Goal: Task Accomplishment & Management: Manage account settings

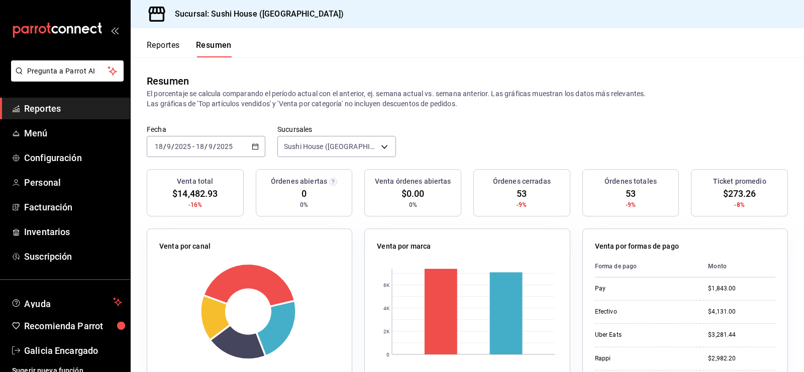
click at [72, 111] on span "Reportes" at bounding box center [73, 109] width 98 height 14
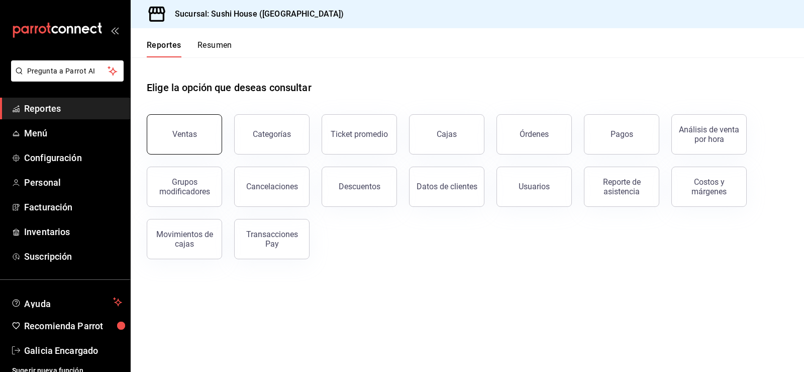
click at [175, 146] on button "Ventas" at bounding box center [184, 134] width 75 height 40
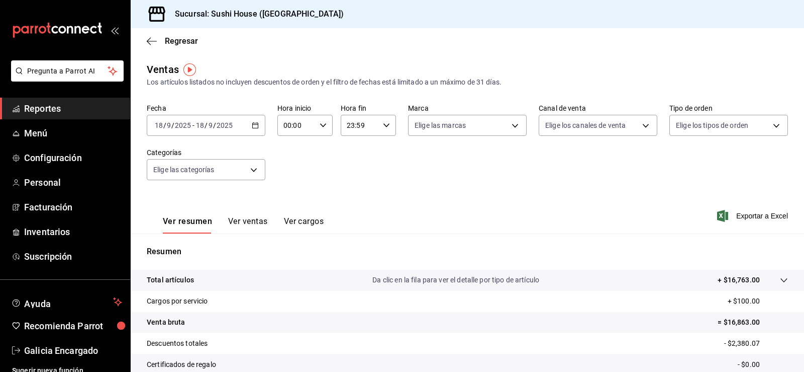
click at [34, 115] on span "Reportes" at bounding box center [73, 109] width 98 height 14
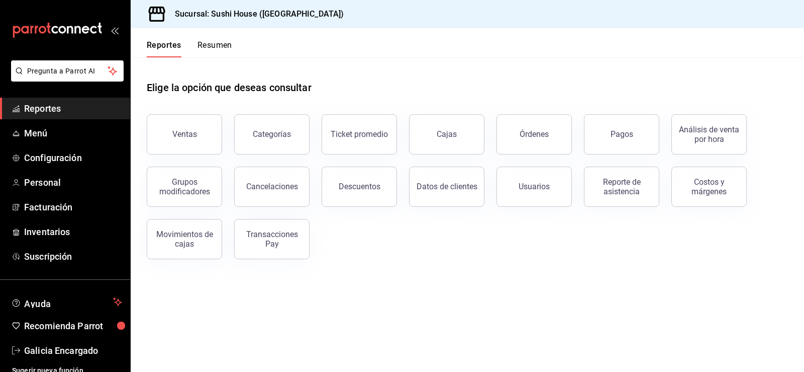
click at [218, 47] on button "Resumen" at bounding box center [215, 48] width 35 height 17
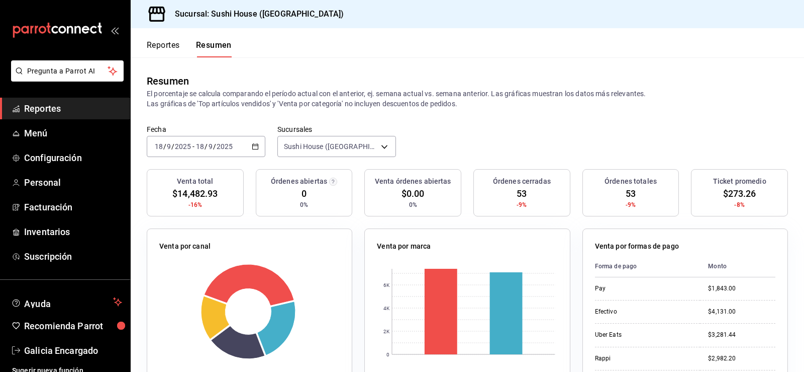
click at [59, 108] on span "Reportes" at bounding box center [73, 109] width 98 height 14
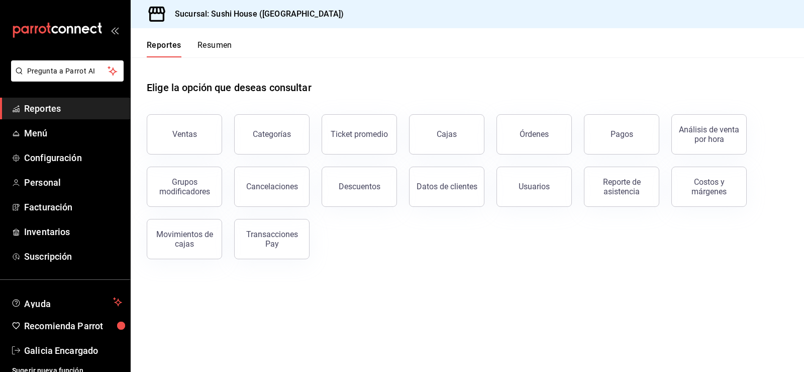
click at [45, 112] on span "Reportes" at bounding box center [73, 109] width 98 height 14
click at [194, 146] on button "Ventas" at bounding box center [184, 134] width 75 height 40
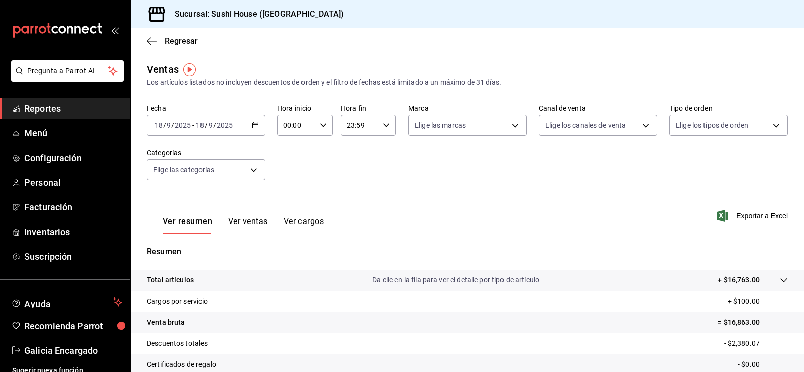
click at [69, 114] on span "Reportes" at bounding box center [73, 109] width 98 height 14
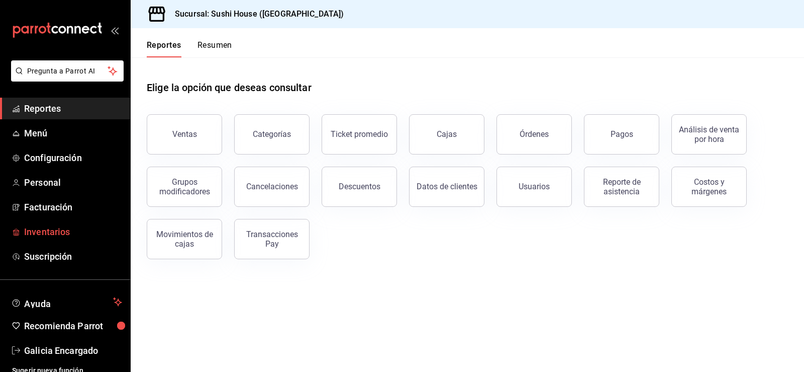
click at [61, 226] on span "Inventarios" at bounding box center [73, 232] width 98 height 14
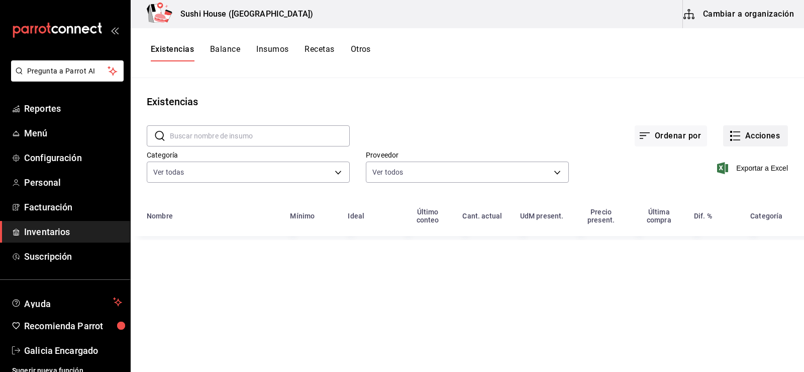
click at [750, 136] on button "Acciones" at bounding box center [755, 135] width 65 height 21
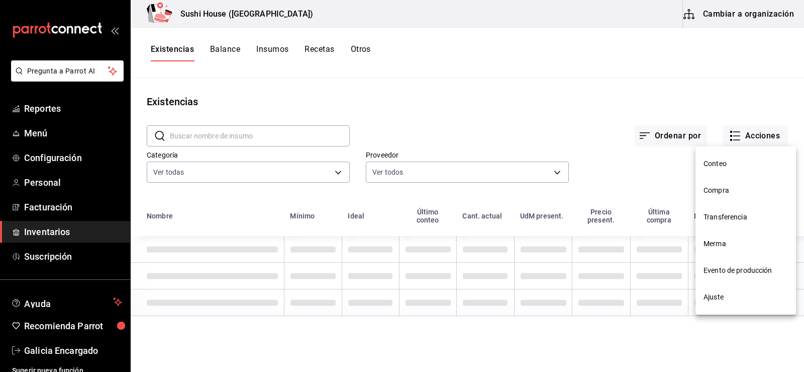
click at [718, 195] on span "Compra" at bounding box center [746, 190] width 84 height 11
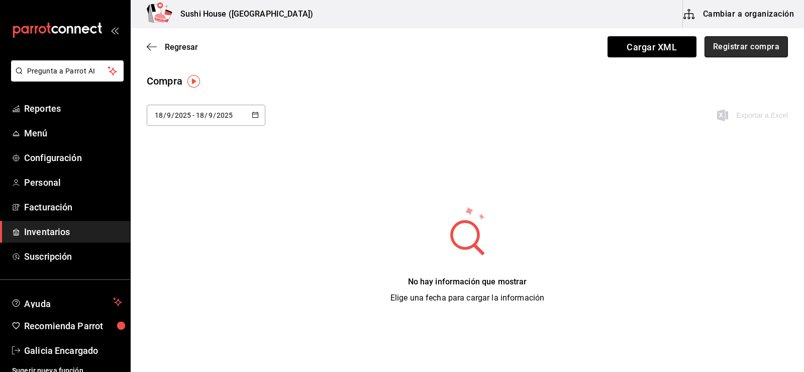
click at [738, 51] on button "Registrar compra" at bounding box center [746, 46] width 83 height 21
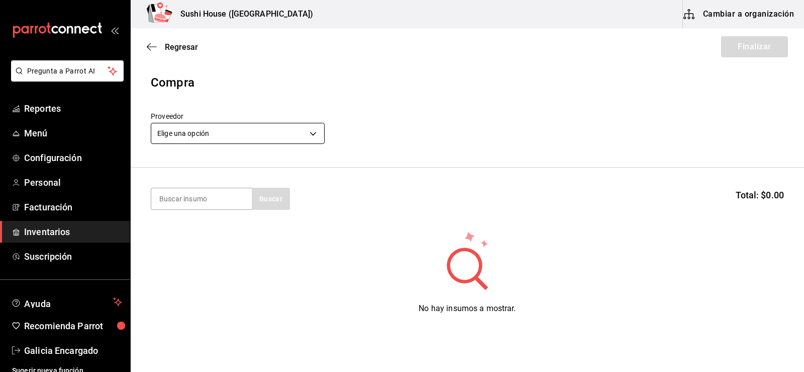
click at [207, 131] on body "Pregunta a Parrot AI Reportes Menú Configuración Personal Facturación Inventari…" at bounding box center [402, 157] width 804 height 315
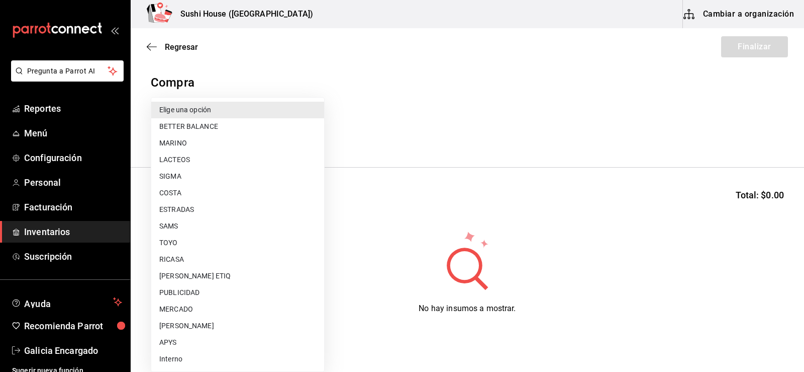
click at [168, 192] on li "COSTA" at bounding box center [237, 193] width 173 height 17
type input "ac719e98-0403-4085-a2ad-e80001f63774"
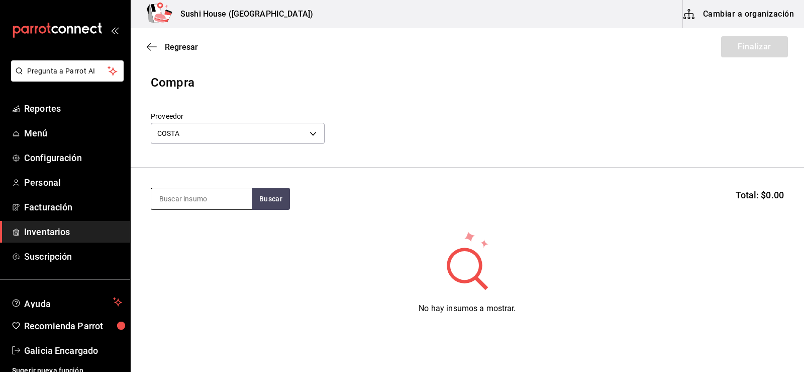
click at [179, 202] on input at bounding box center [201, 198] width 101 height 21
type input "salmon"
click at [273, 207] on button "Buscar" at bounding box center [271, 199] width 38 height 22
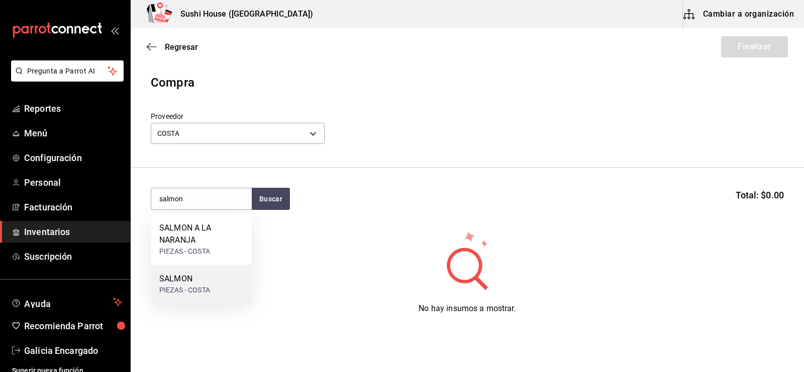
click at [182, 281] on div "SALMON" at bounding box center [184, 278] width 51 height 12
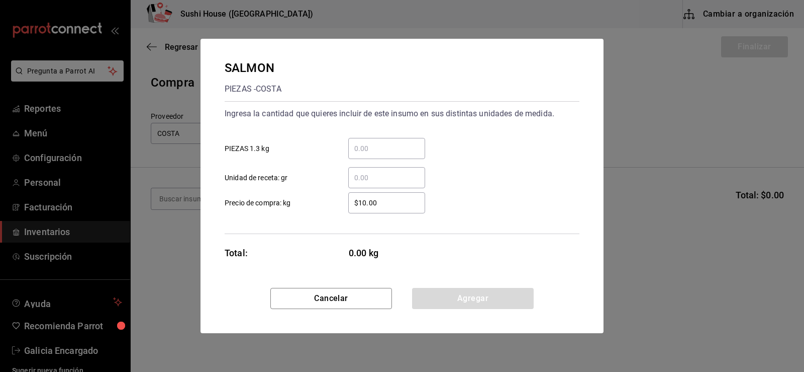
click at [364, 176] on input "​ Unidad de receta: gr" at bounding box center [386, 177] width 77 height 12
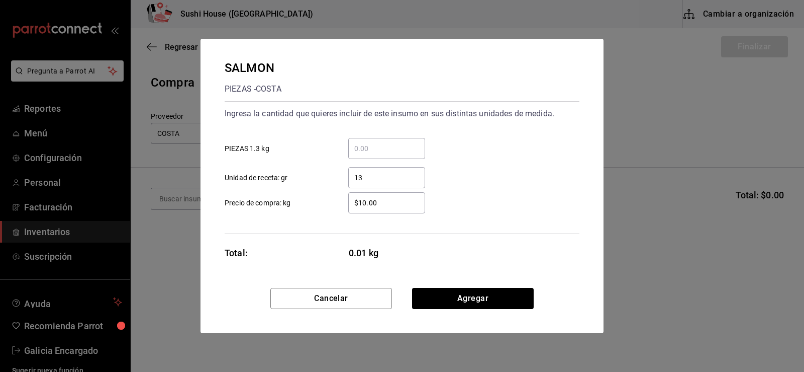
type input "1"
type input "4,330"
click at [457, 293] on button "Agregar" at bounding box center [473, 298] width 122 height 21
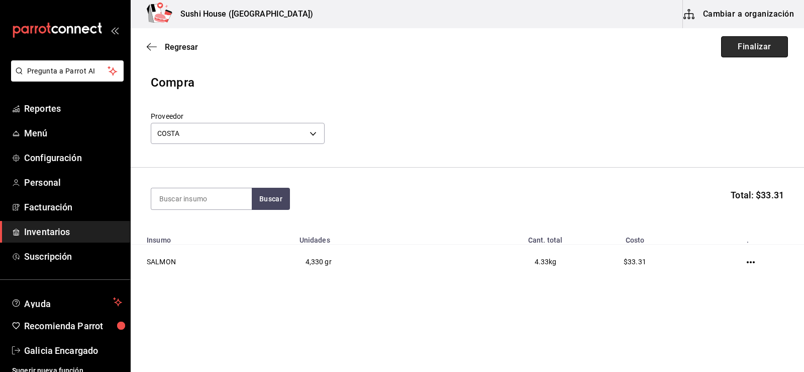
click at [748, 52] on button "Finalizar" at bounding box center [754, 46] width 67 height 21
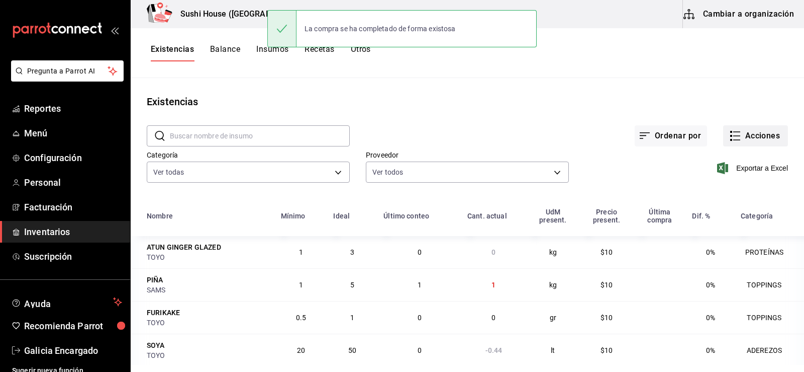
click at [754, 140] on button "Acciones" at bounding box center [755, 135] width 65 height 21
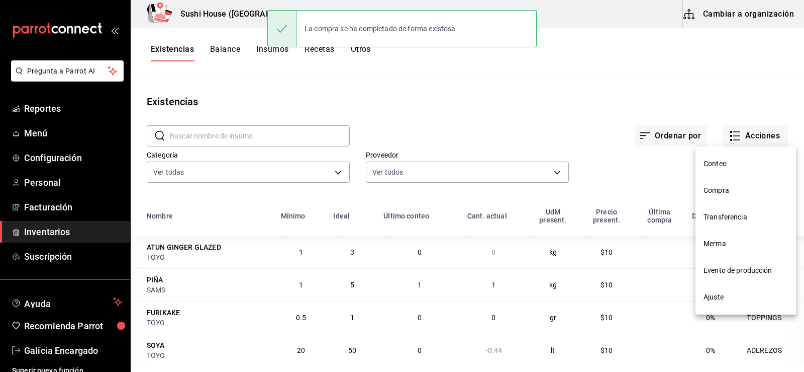
click at [747, 135] on div at bounding box center [402, 186] width 804 height 372
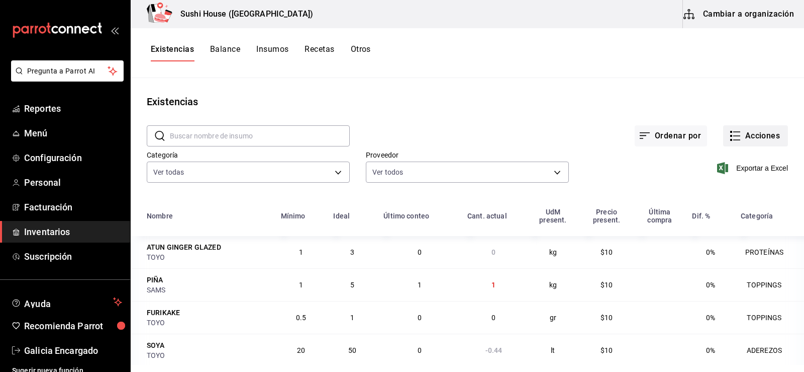
click at [739, 136] on button "Acciones" at bounding box center [755, 135] width 65 height 21
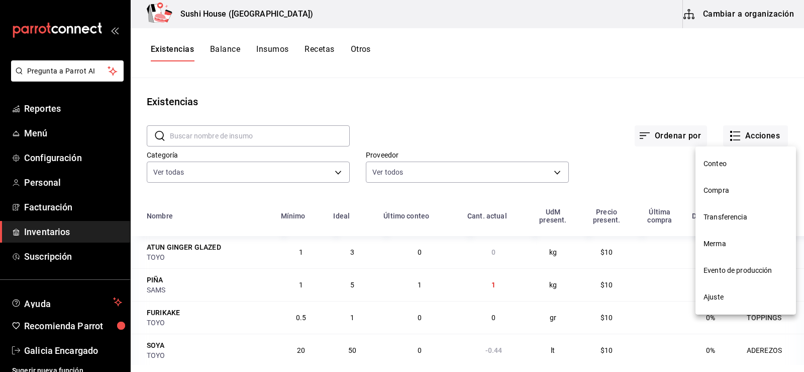
click at [716, 189] on span "Compra" at bounding box center [746, 190] width 84 height 11
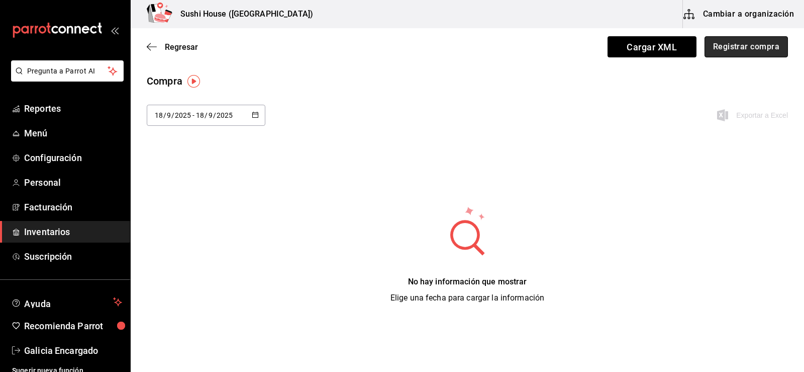
click at [721, 51] on button "Registrar compra" at bounding box center [746, 46] width 83 height 21
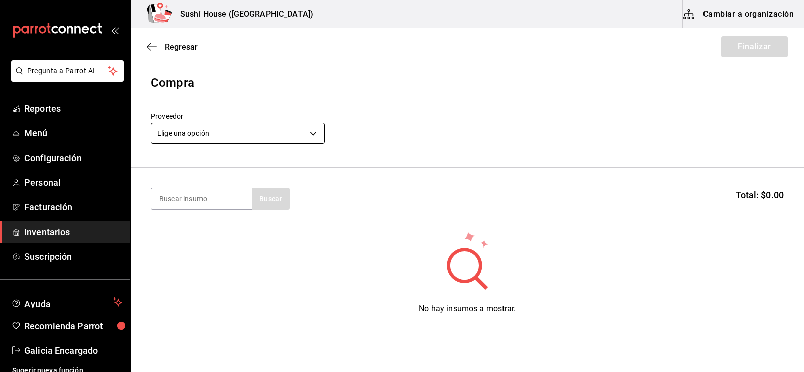
click at [214, 126] on body "Pregunta a Parrot AI Reportes Menú Configuración Personal Facturación Inventari…" at bounding box center [402, 157] width 804 height 315
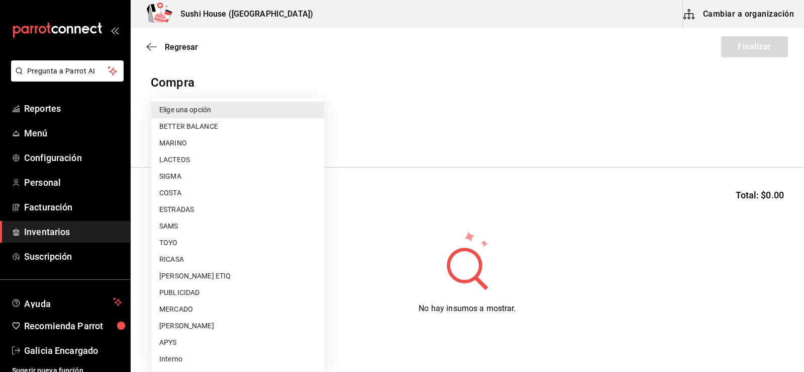
click at [175, 208] on li "ESTRADAS" at bounding box center [237, 209] width 173 height 17
type input "2e668870-a0d0-4d31-a4ef-7ce436efc9bf"
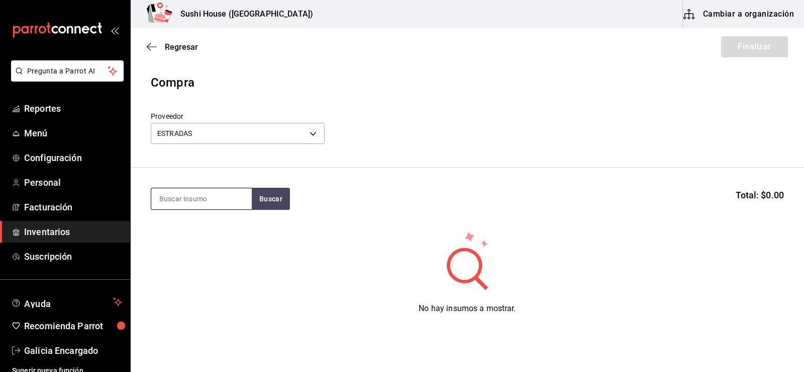
click at [207, 200] on input at bounding box center [201, 198] width 101 height 21
type input "atun"
click at [281, 199] on button "Buscar" at bounding box center [271, 199] width 38 height 22
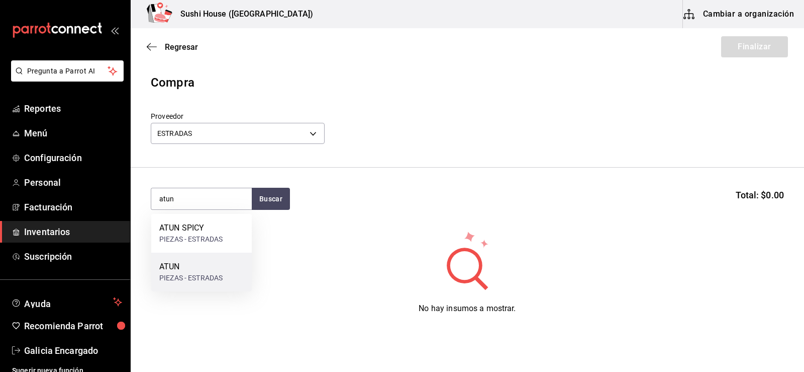
click at [176, 275] on div "PIEZAS - ESTRADAS" at bounding box center [190, 277] width 63 height 11
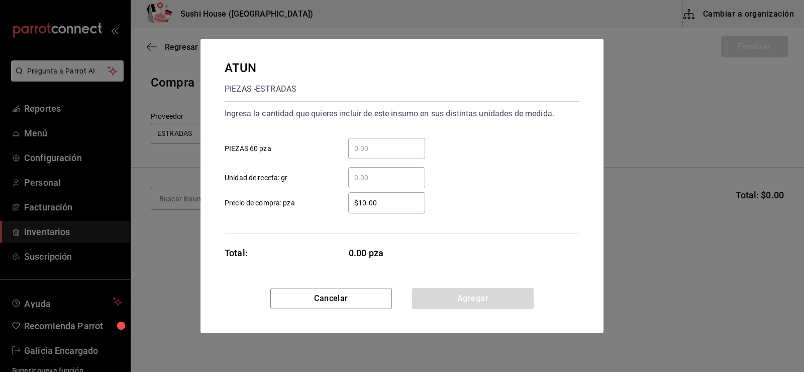
click at [372, 154] on div "​" at bounding box center [386, 148] width 77 height 21
click at [372, 154] on input "​ PIEZAS 60 pza" at bounding box center [386, 148] width 77 height 12
click at [374, 178] on input "​ Unidad de receta: gr" at bounding box center [386, 177] width 77 height 12
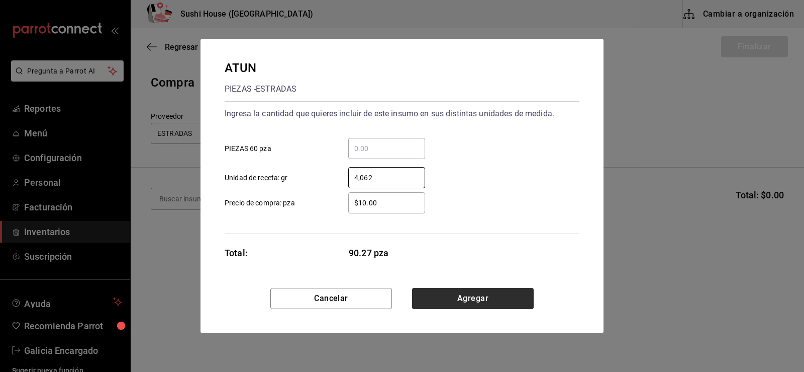
type input "4,062"
click at [467, 298] on button "Agregar" at bounding box center [473, 298] width 122 height 21
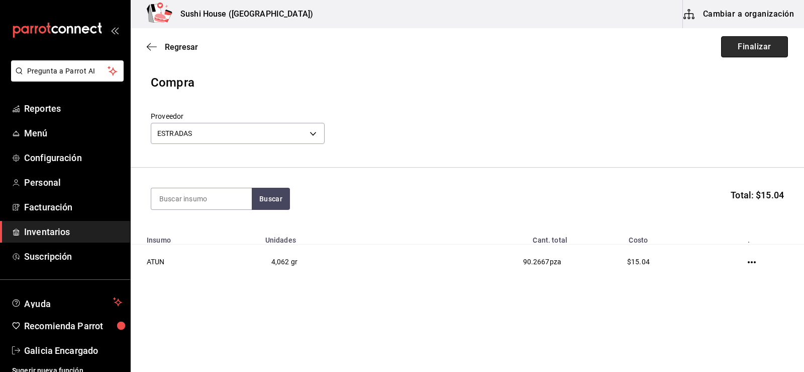
click at [762, 45] on button "Finalizar" at bounding box center [754, 46] width 67 height 21
